Goal: Information Seeking & Learning: Learn about a topic

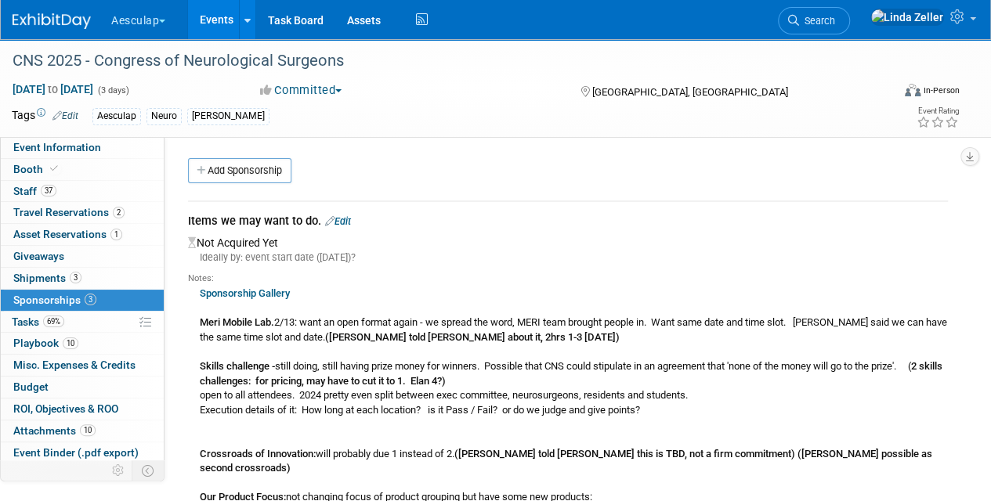
click at [41, 297] on span "Sponsorships 3" at bounding box center [54, 300] width 83 height 13
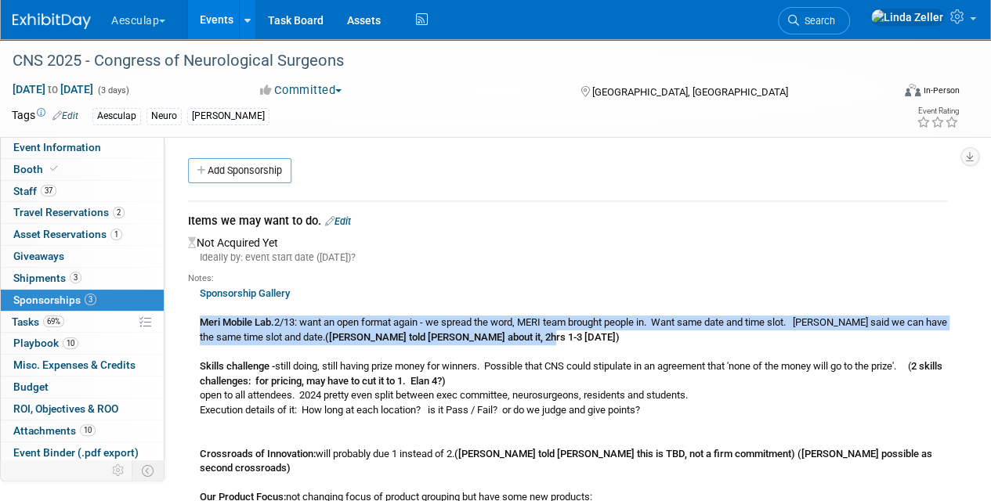
drag, startPoint x: 203, startPoint y: 320, endPoint x: 574, endPoint y: 335, distance: 370.9
copy div "Meri Mobile Lab. 2/13: want an open format again - we spread the word, MERI tea…"
click at [207, 19] on link "Events" at bounding box center [216, 19] width 57 height 39
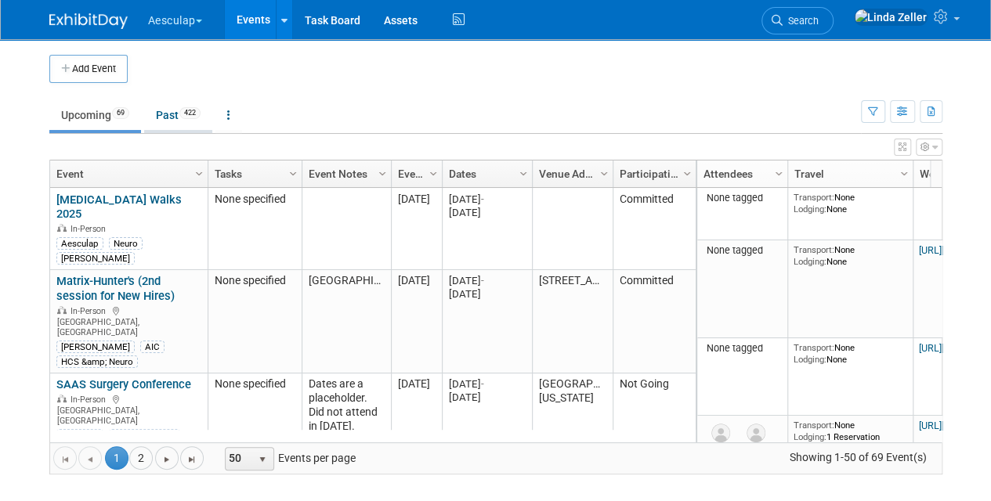
click at [172, 111] on link "Past 422" at bounding box center [178, 115] width 68 height 30
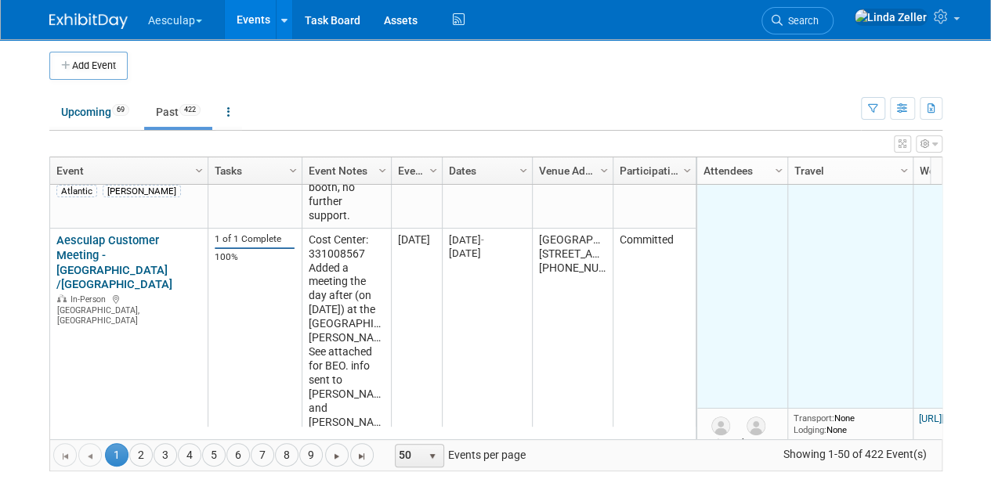
scroll to position [5459, 0]
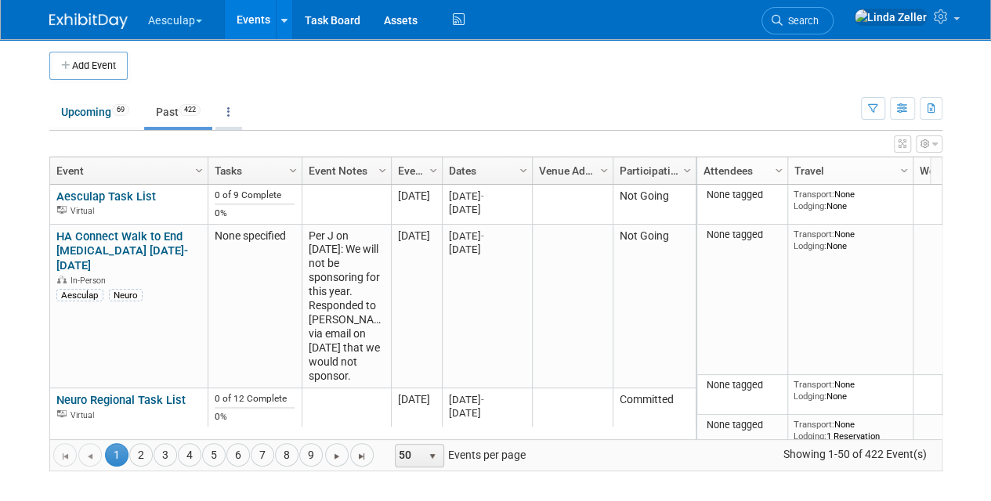
click at [233, 107] on link at bounding box center [228, 112] width 27 height 30
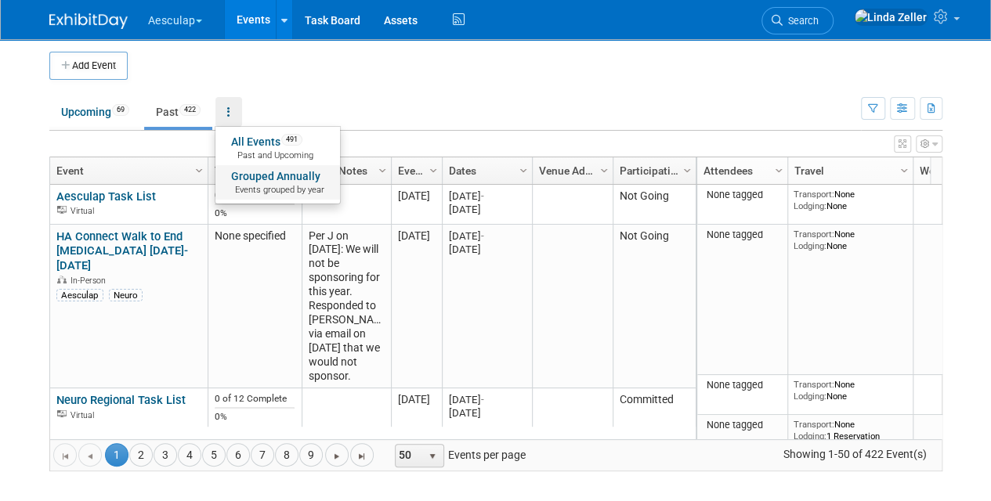
click at [252, 173] on link "Grouped Annually Events grouped by year" at bounding box center [277, 182] width 125 height 34
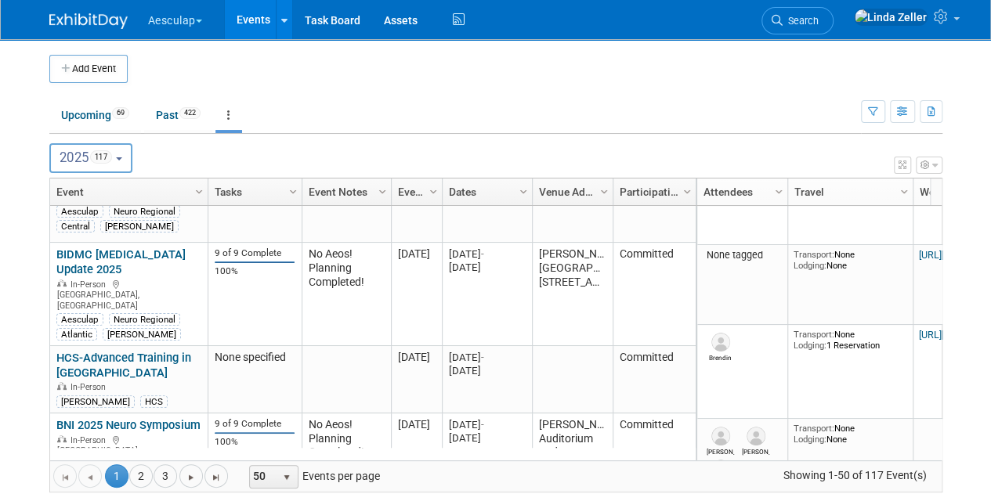
scroll to position [6594, 0]
click at [166, 474] on link "3" at bounding box center [166, 477] width 24 height 24
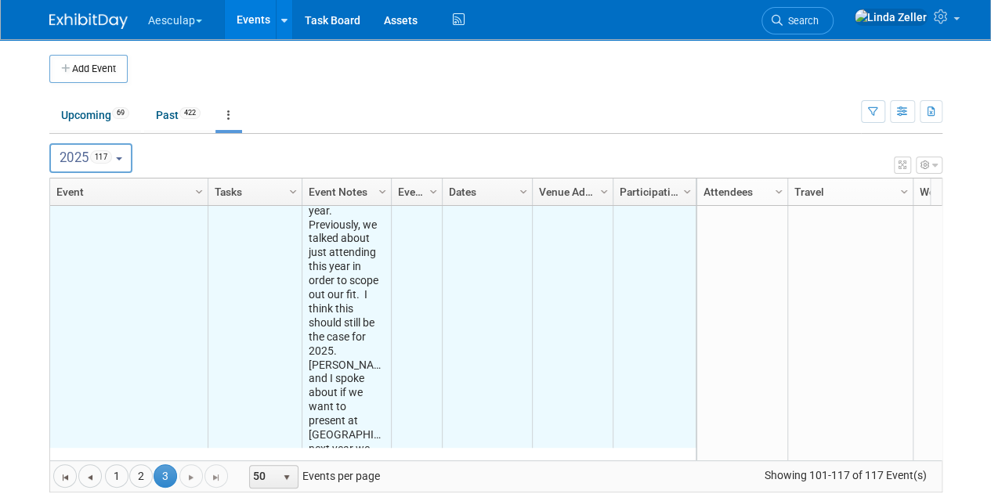
scroll to position [810, 0]
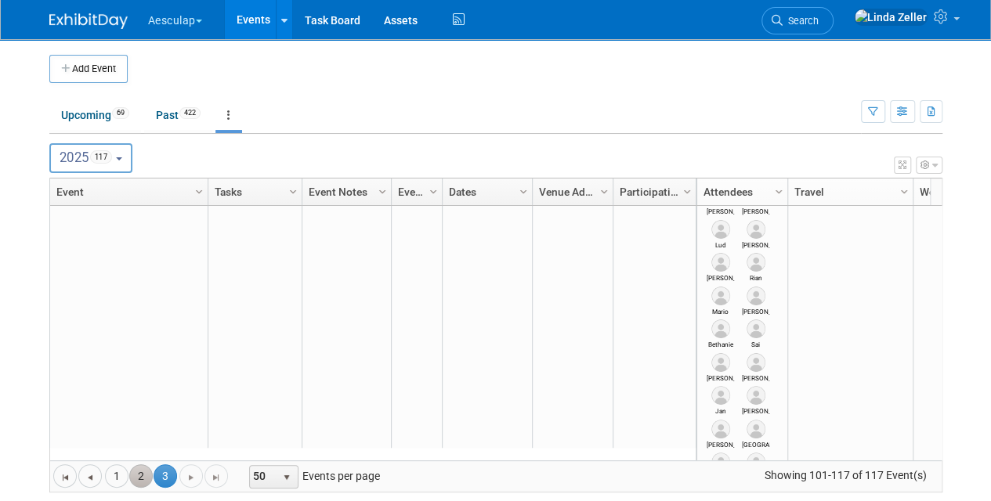
click at [141, 474] on link "2" at bounding box center [141, 477] width 24 height 24
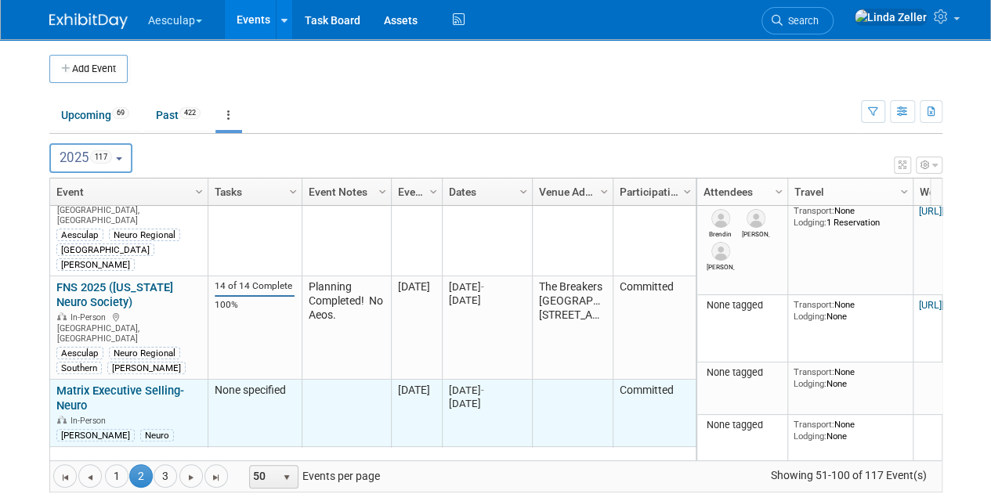
scroll to position [1663, 0]
